Goal: Task Accomplishment & Management: Manage account settings

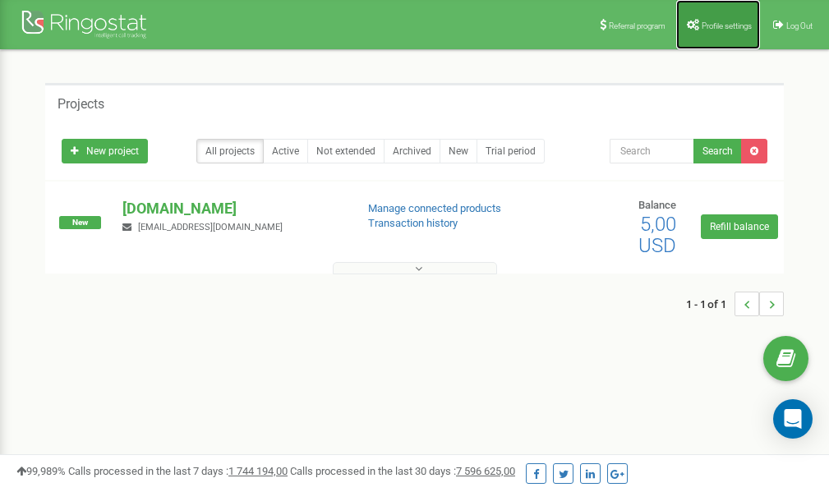
click at [714, 21] on span "Profile settings" at bounding box center [727, 25] width 50 height 9
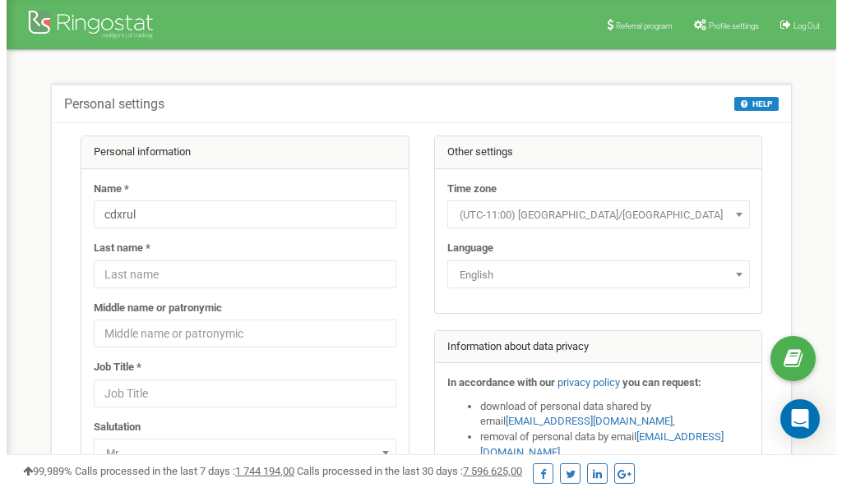
scroll to position [82, 0]
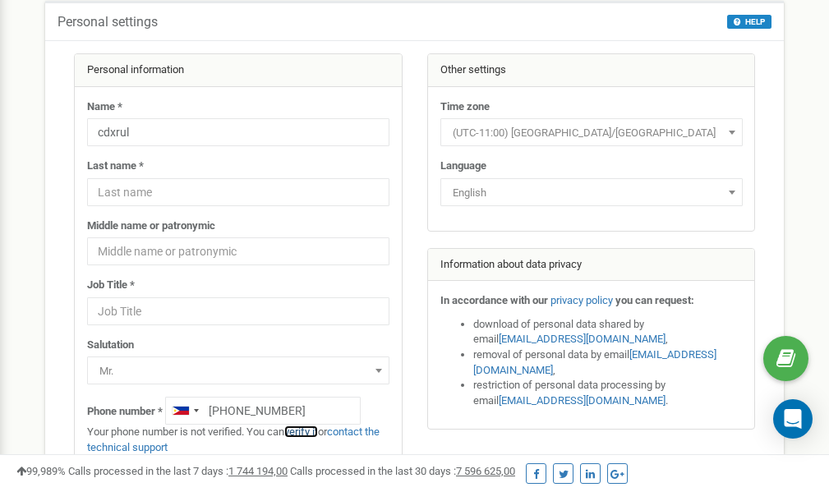
click at [311, 431] on link "verify it" at bounding box center [301, 432] width 34 height 12
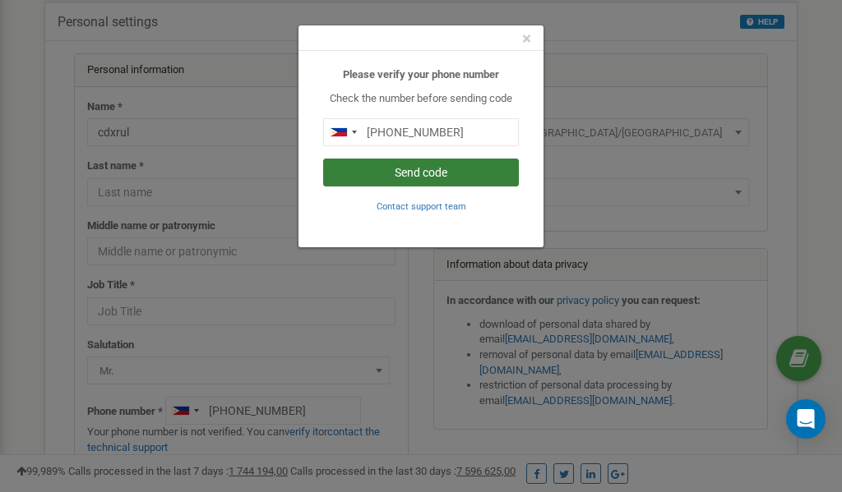
click at [447, 174] on button "Send code" at bounding box center [421, 173] width 196 height 28
